Goal: Information Seeking & Learning: Learn about a topic

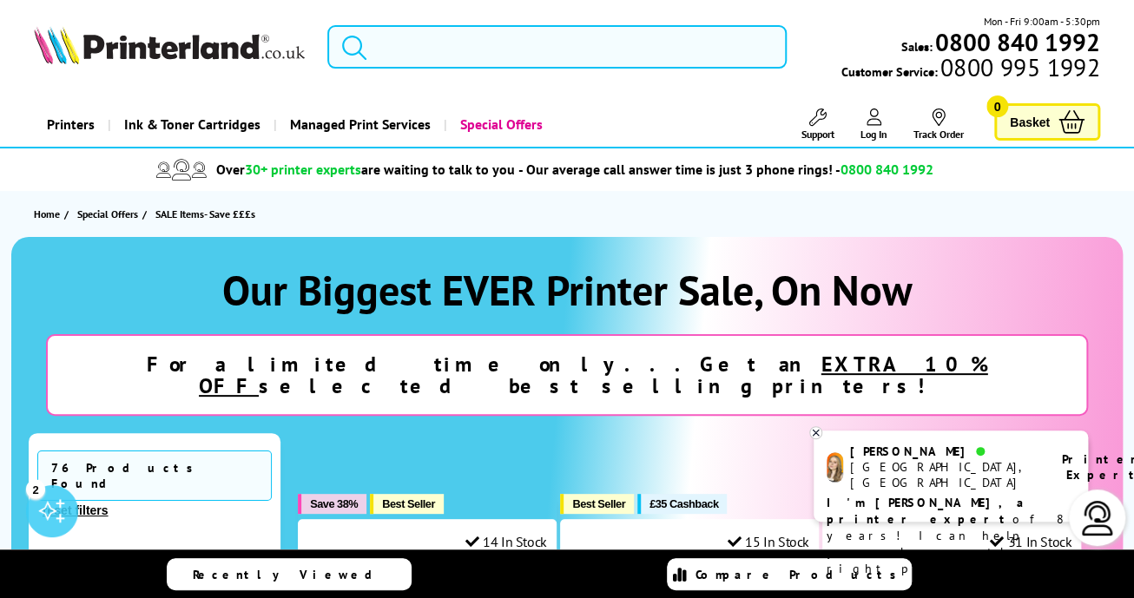
click at [517, 50] on input "search" at bounding box center [556, 46] width 459 height 43
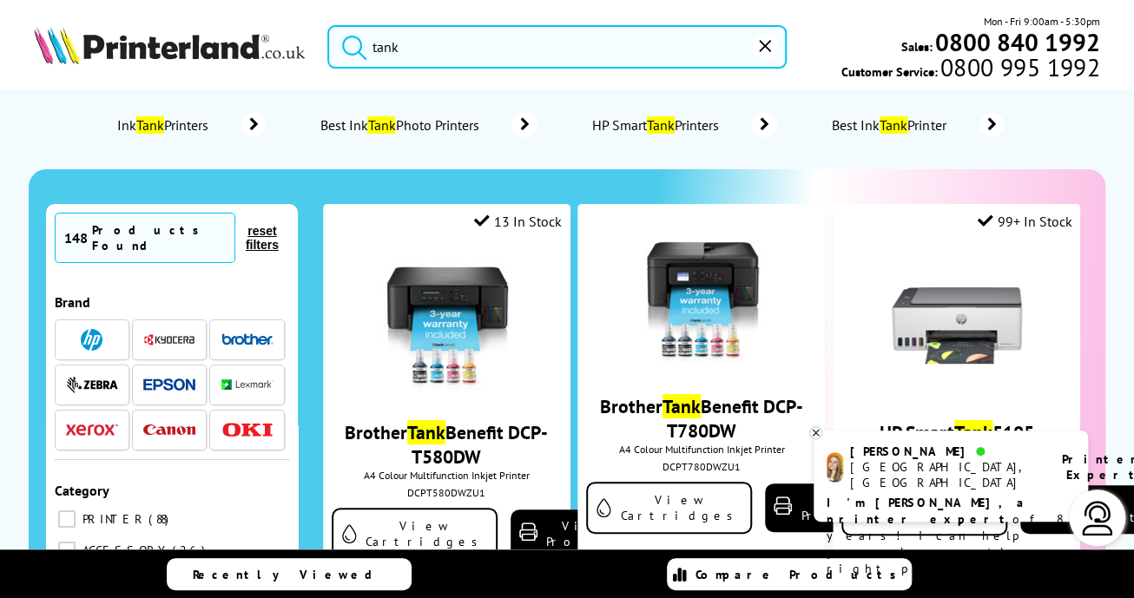
click at [328, 25] on button "submit" at bounding box center [349, 44] width 43 height 38
click at [170, 379] on img at bounding box center [169, 385] width 52 height 13
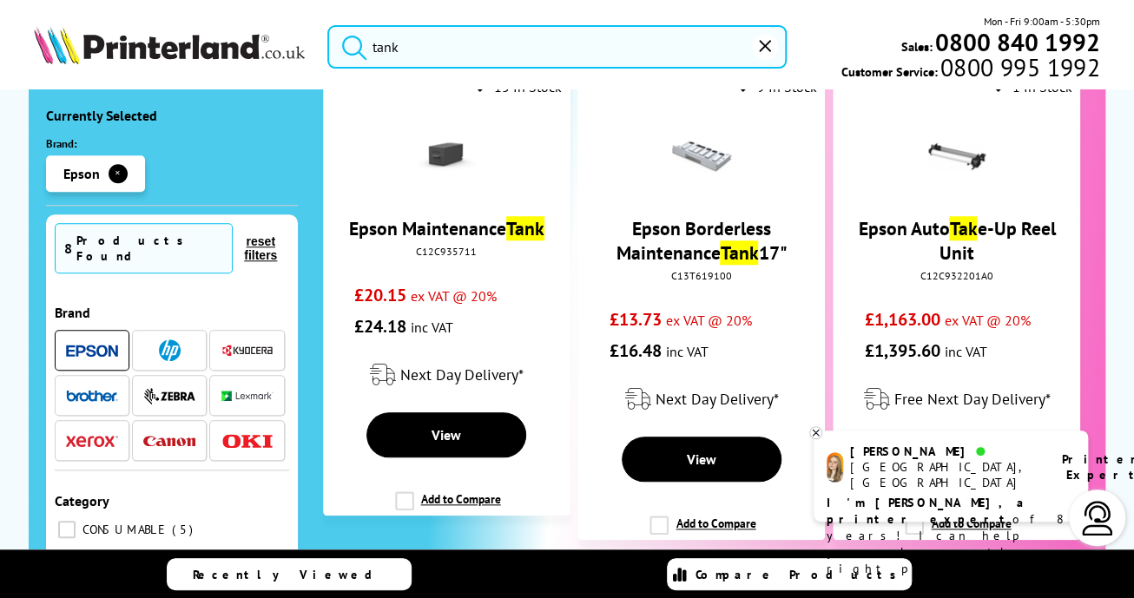
scroll to position [599, 0]
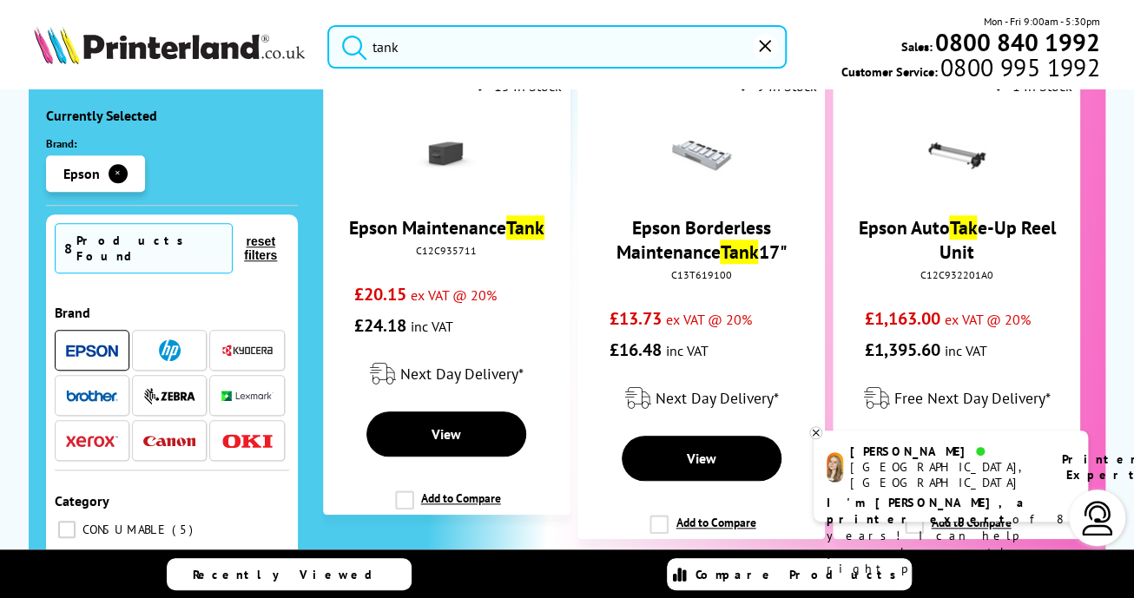
click at [462, 47] on input "tank" at bounding box center [556, 46] width 459 height 43
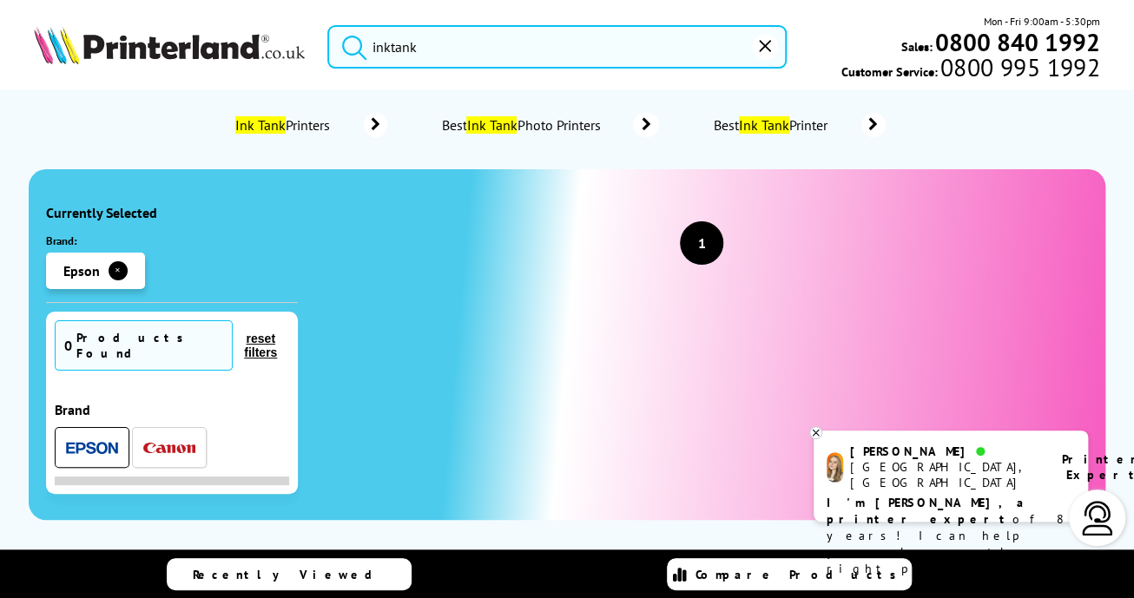
type input "inktank"
click at [780, 131] on mark "Ink Tank" at bounding box center [764, 124] width 50 height 17
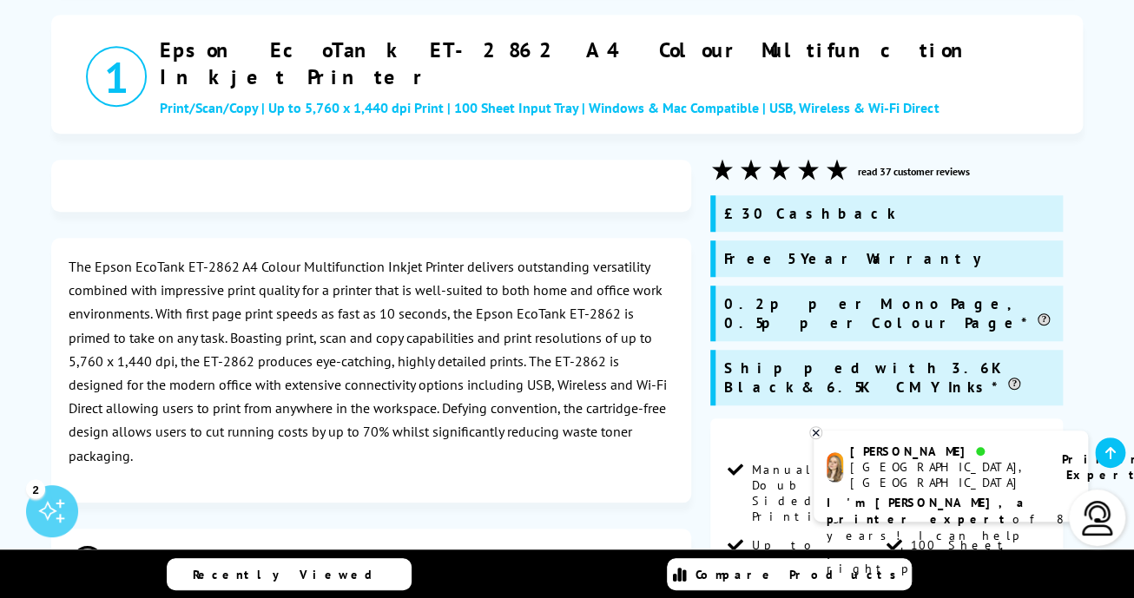
scroll to position [440, 0]
